Goal: Use online tool/utility: Utilize a website feature to perform a specific function

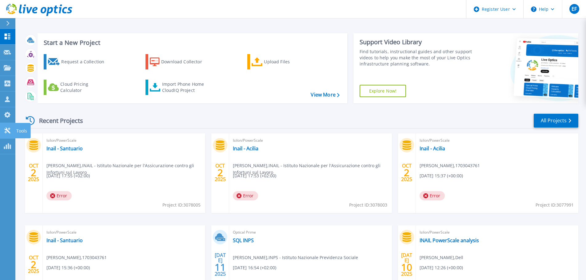
click at [10, 131] on icon at bounding box center [7, 131] width 7 height 6
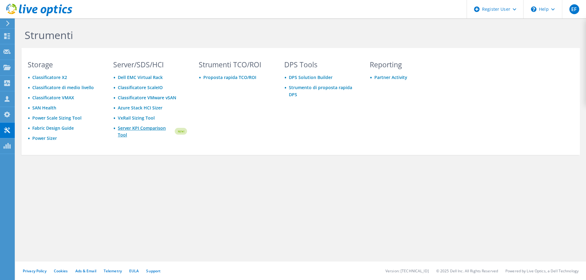
click at [135, 129] on link "Server KPI Comparison Tool" at bounding box center [146, 132] width 56 height 14
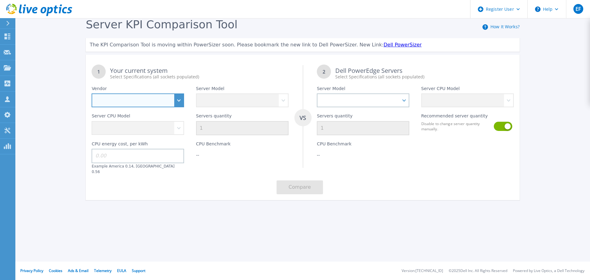
click at [177, 102] on select "Dell HPE Lenovo Supermicro" at bounding box center [138, 100] width 93 height 14
select select "Dell"
click at [92, 94] on select "Dell HPE Lenovo Supermicro" at bounding box center [138, 100] width 93 height 14
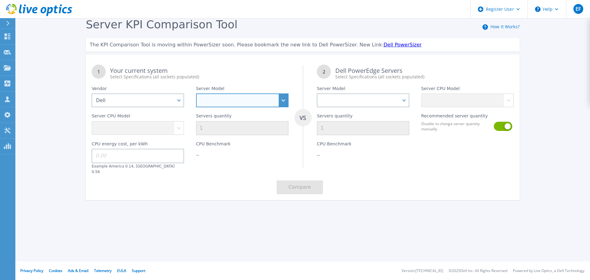
click at [212, 102] on select "PowerEdge C6520 PowerEdge C6525 PowerEdge HS5610 PowerEdge HS5620 PowerEdge R24…" at bounding box center [242, 100] width 93 height 14
select select "PowerEdge R740xd"
click at [196, 94] on select "PowerEdge C6520 PowerEdge C6525 PowerEdge HS5610 PowerEdge HS5620 PowerEdge R24…" at bounding box center [242, 100] width 93 height 14
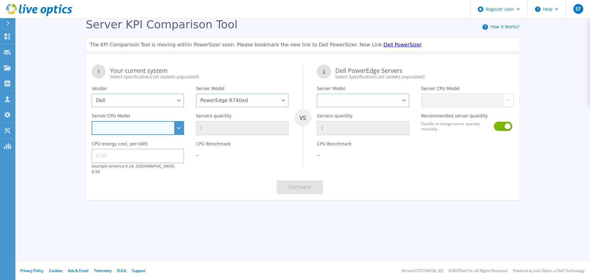
click at [125, 131] on select "Intel Xeon Bronze 3104 1.7GHz Intel Xeon Bronze 3106 1.7GHz Intel Xeon Bronze 3…" at bounding box center [138, 128] width 93 height 14
select select "334159"
click at [92, 121] on select "Intel Xeon Bronze 3104 1.7GHz Intel Xeon Bronze 3106 1.7GHz Intel Xeon Bronze 3…" at bounding box center [138, 128] width 93 height 14
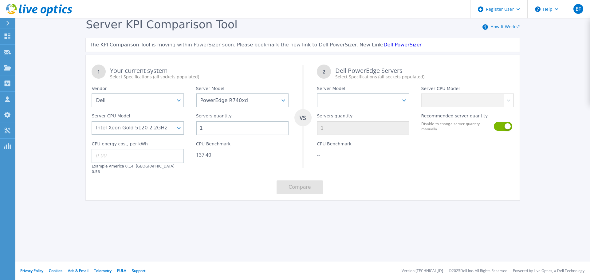
click at [212, 130] on input "1" at bounding box center [242, 128] width 93 height 14
type input "19"
click at [239, 175] on div "1 Your current system Select Specifications (all sockets populated) VS 2 Dell P…" at bounding box center [303, 129] width 434 height 141
click at [343, 105] on select "PowerEdge C6520 PowerEdge C6525 PowerEdge HS5610 PowerEdge HS5620 PowerEdge R24…" at bounding box center [363, 100] width 93 height 14
click at [376, 105] on select "PowerEdge C6520 PowerEdge C6525 PowerEdge HS5610 PowerEdge HS5620 PowerEdge R24…" at bounding box center [363, 100] width 93 height 14
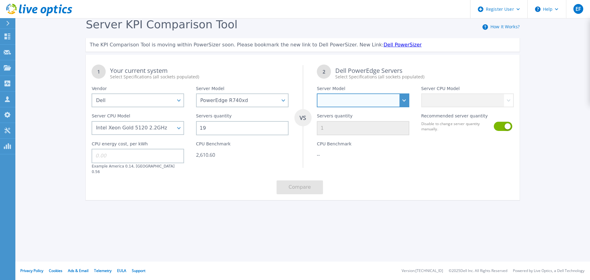
click at [403, 107] on select "PowerEdge C6520 PowerEdge C6525 PowerEdge HS5610 PowerEdge HS5620 PowerEdge R24…" at bounding box center [363, 100] width 93 height 14
click at [317, 94] on select "PowerEdge C6520 PowerEdge C6525 PowerEdge HS5610 PowerEdge HS5620 PowerEdge R24…" at bounding box center [363, 100] width 93 height 14
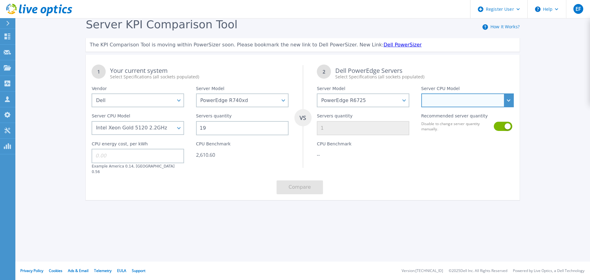
click at [508, 101] on select "AMD EPYC 9135 3.65GHz AMD EPYC 9355 3.55GHz AMD EPYC 9575F 3.3GHz AMD EPYC 9655…" at bounding box center [467, 100] width 93 height 14
click at [456, 103] on select "AMD EPYC 9135 3.65GHz AMD EPYC 9355 3.55GHz AMD EPYC 9575F 3.3GHz AMD EPYC 9655…" at bounding box center [467, 100] width 93 height 14
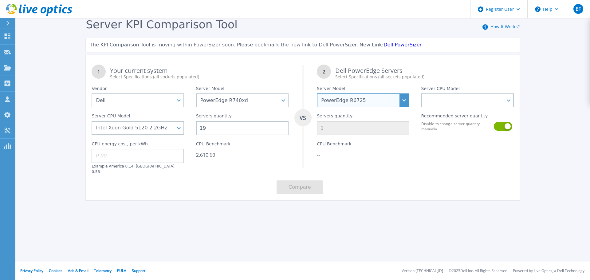
click at [408, 104] on select "PowerEdge C6520 PowerEdge C6525 PowerEdge HS5610 PowerEdge HS5620 PowerEdge R24…" at bounding box center [363, 100] width 93 height 14
select select "PowerEdge R7625"
click at [317, 94] on select "PowerEdge C6520 PowerEdge C6525 PowerEdge HS5610 PowerEdge HS5620 PowerEdge R24…" at bounding box center [363, 100] width 93 height 14
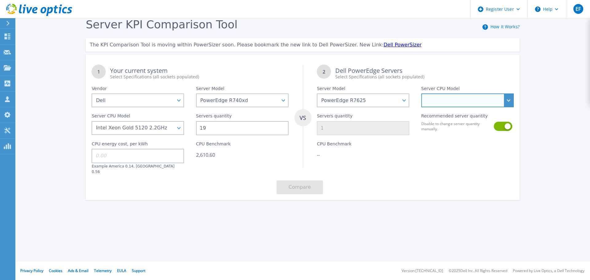
click at [495, 100] on select "AMD EPYC 9124 3GHz AMD EPYC 9174F 4.1GHz AMD EPYC 9224 2.5GHz AMD EPYC 9334 2.7…" at bounding box center [467, 100] width 93 height 14
select select "335226"
click at [421, 94] on select "AMD EPYC 9124 3GHz AMD EPYC 9174F 4.1GHz AMD EPYC 9224 2.5GHz AMD EPYC 9334 2.7…" at bounding box center [467, 100] width 93 height 14
click at [503, 129] on button at bounding box center [503, 126] width 18 height 9
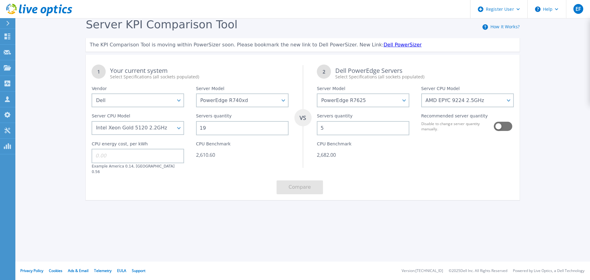
drag, startPoint x: 328, startPoint y: 130, endPoint x: 320, endPoint y: 130, distance: 8.6
click at [320, 130] on input "5" at bounding box center [363, 128] width 93 height 14
click at [499, 125] on button at bounding box center [503, 126] width 18 height 9
type input "5"
click at [213, 130] on input "19" at bounding box center [242, 128] width 93 height 14
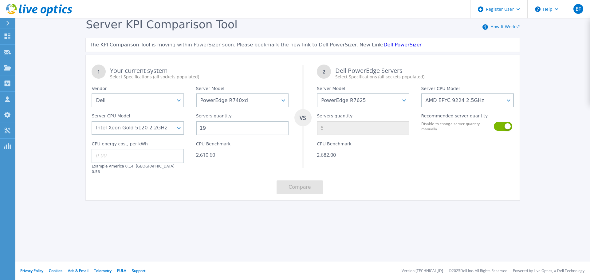
type input "1"
type input "0"
type input "5"
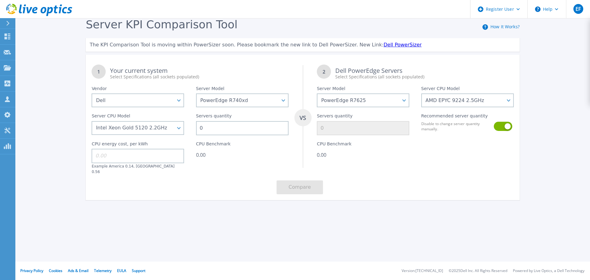
type input "2"
type input "5"
click at [504, 126] on button at bounding box center [503, 126] width 18 height 9
drag, startPoint x: 328, startPoint y: 128, endPoint x: 321, endPoint y: 128, distance: 7.1
click at [321, 128] on input "2" at bounding box center [363, 128] width 93 height 14
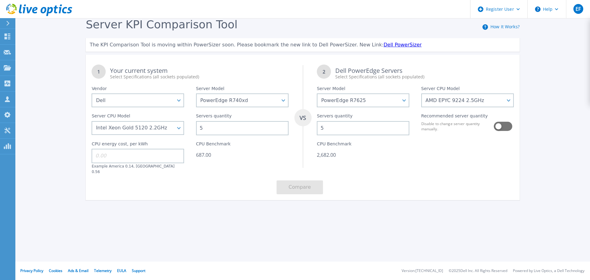
type input "5"
drag, startPoint x: 212, startPoint y: 126, endPoint x: 196, endPoint y: 127, distance: 16.0
click at [196, 127] on input "5" at bounding box center [242, 128] width 93 height 14
type input "19"
click at [240, 184] on div "1 Your current system Select Specifications (all sockets populated) VS 2 Dell P…" at bounding box center [303, 129] width 434 height 141
